Goal: Navigation & Orientation: Find specific page/section

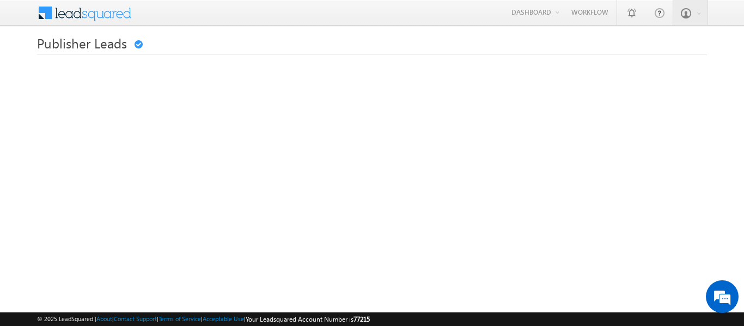
scroll to position [313, 0]
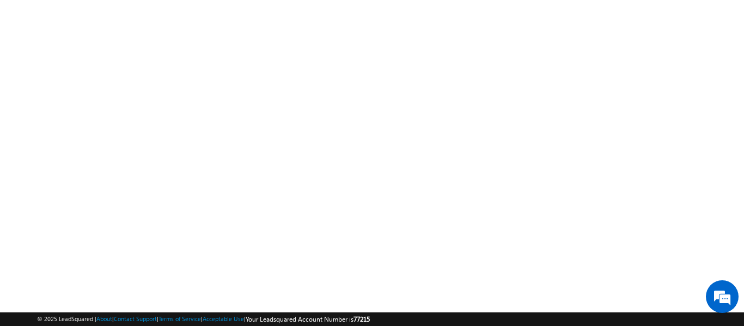
scroll to position [154, 0]
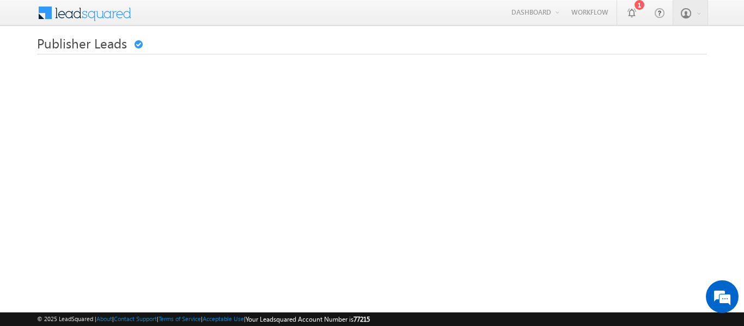
scroll to position [1, 0]
click at [427, 51] on div at bounding box center [372, 50] width 670 height 6
